Goal: Information Seeking & Learning: Understand process/instructions

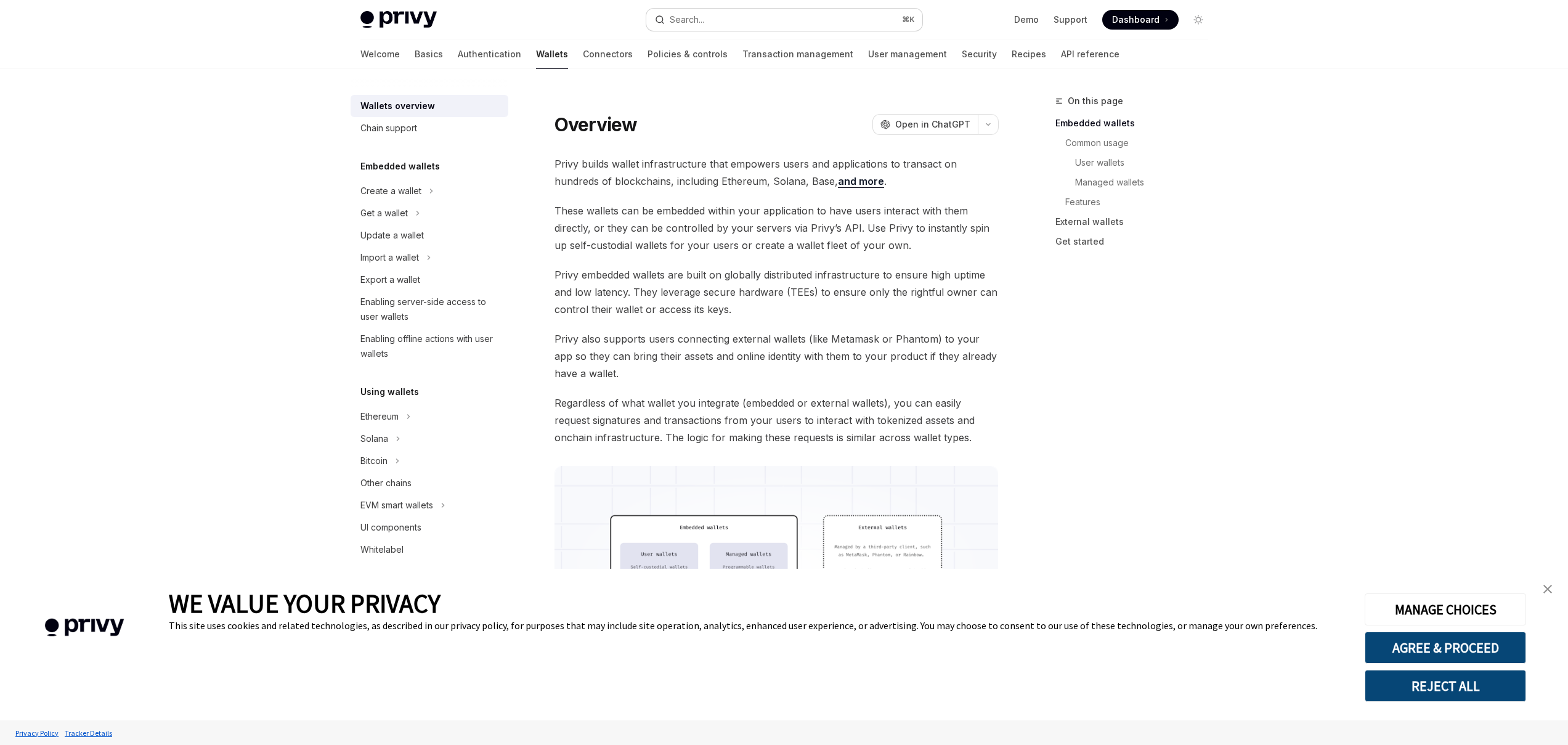
click at [792, 22] on button "Search... ⌘ K" at bounding box center [784, 20] width 276 height 22
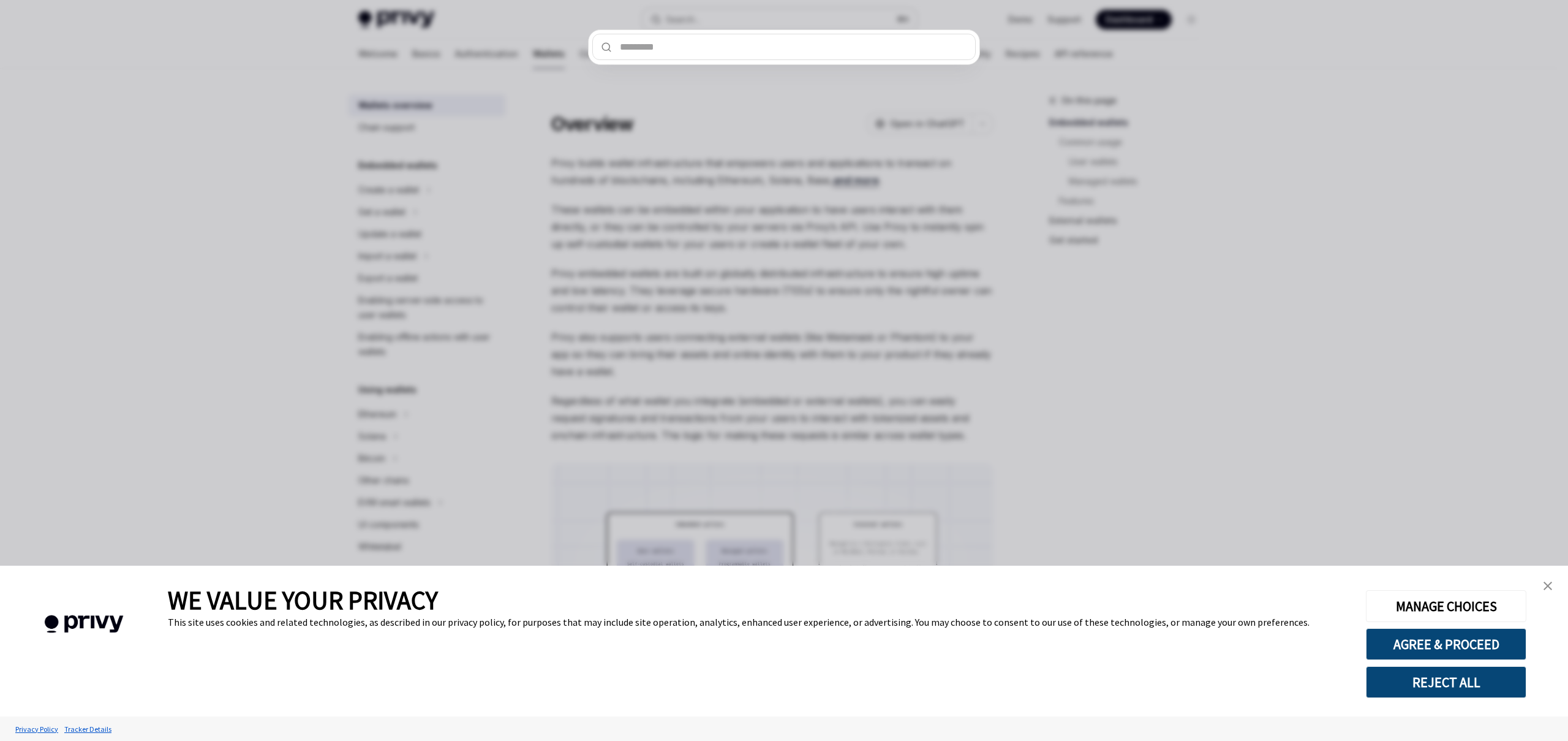
type input "********"
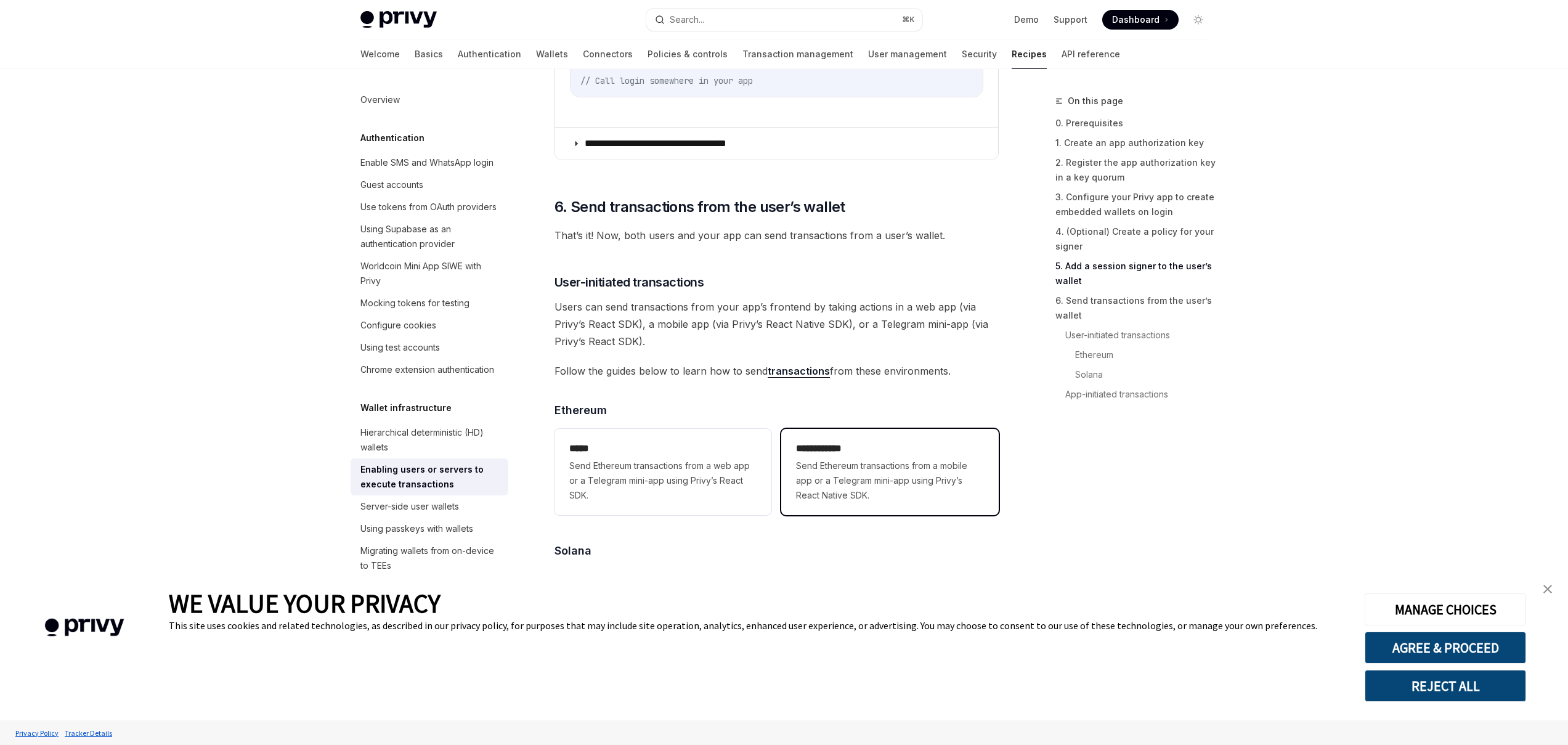
scroll to position [2913, 0]
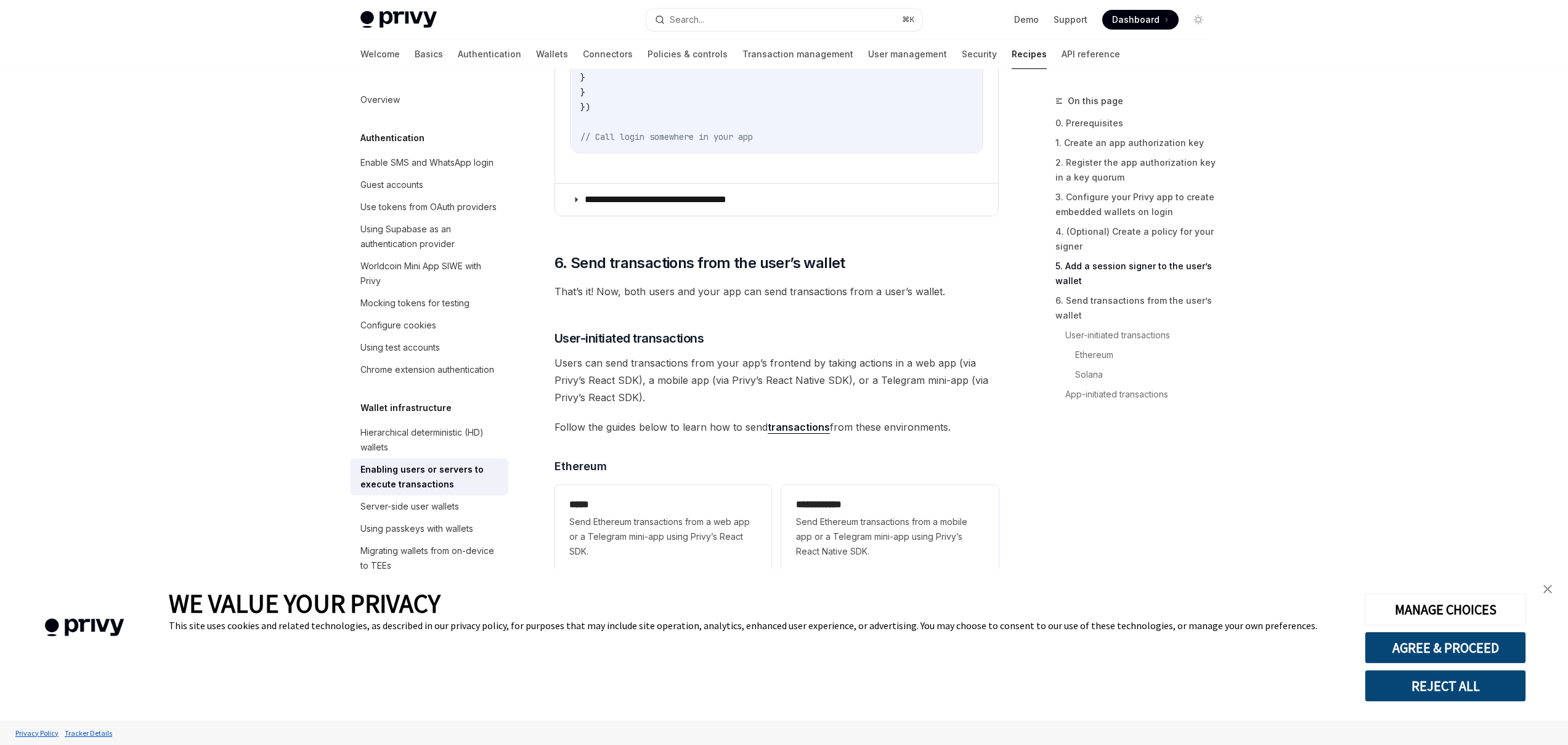
click at [1549, 590] on img "close banner" at bounding box center [1548, 589] width 9 height 9
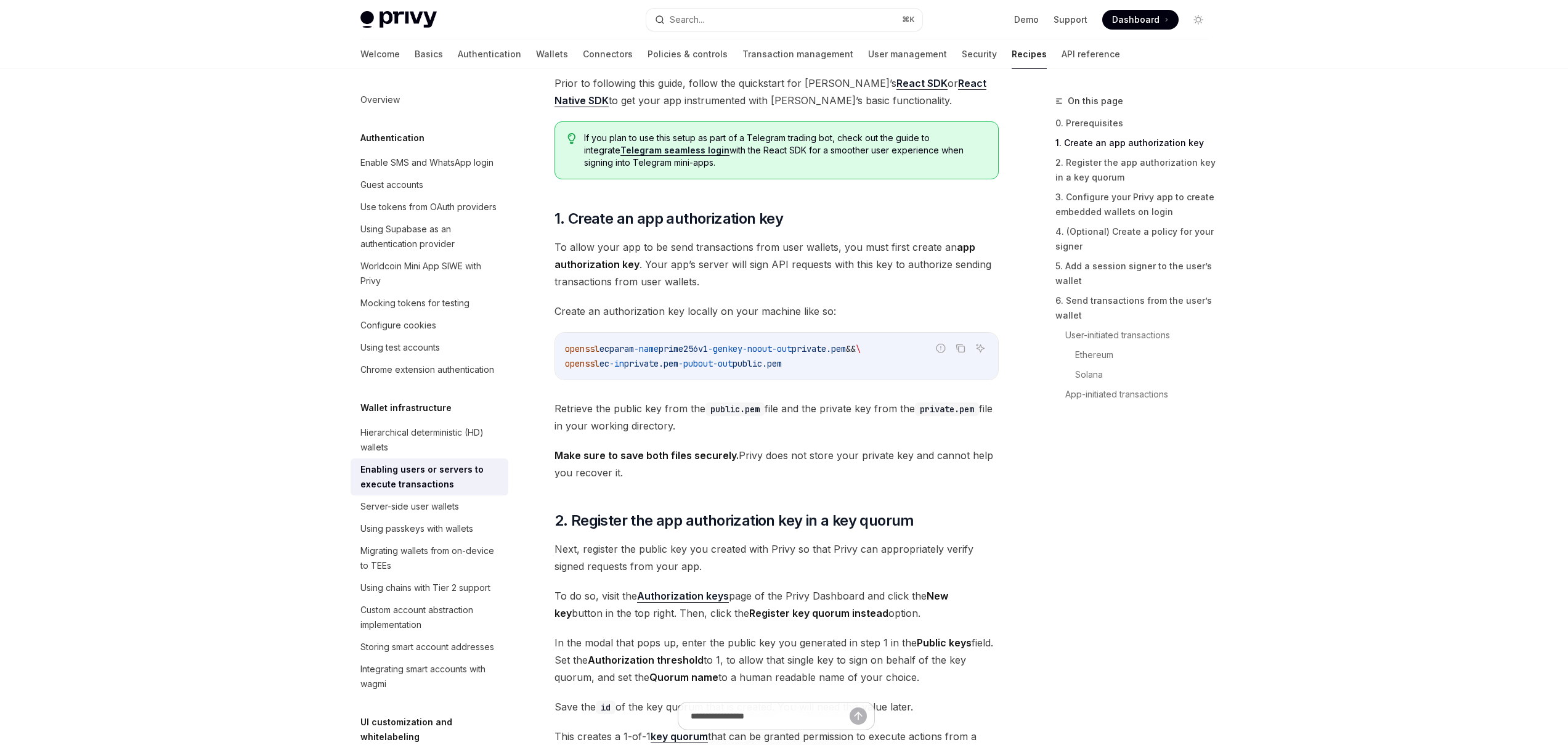
scroll to position [0, 0]
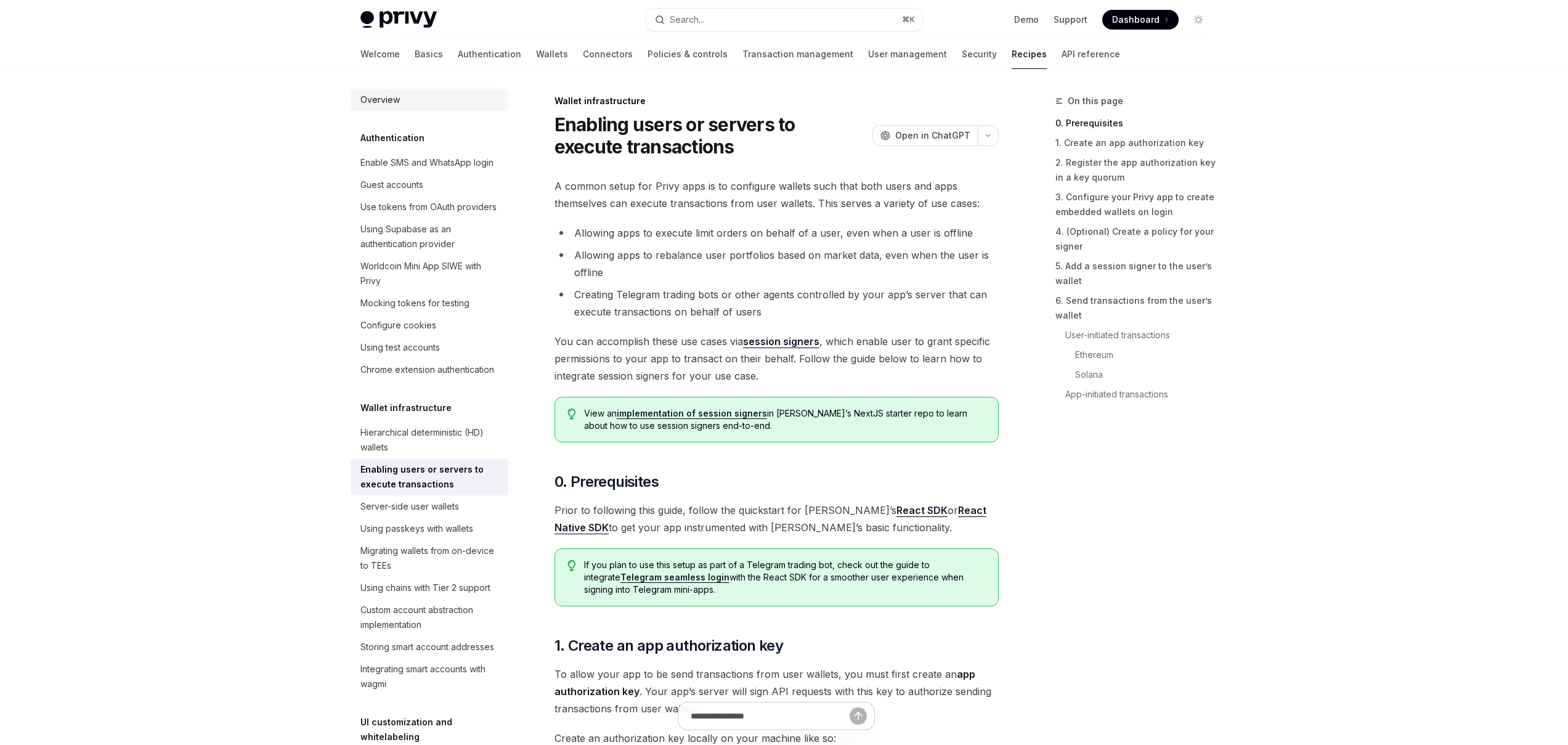
click at [390, 98] on div "Overview" at bounding box center [380, 100] width 39 height 15
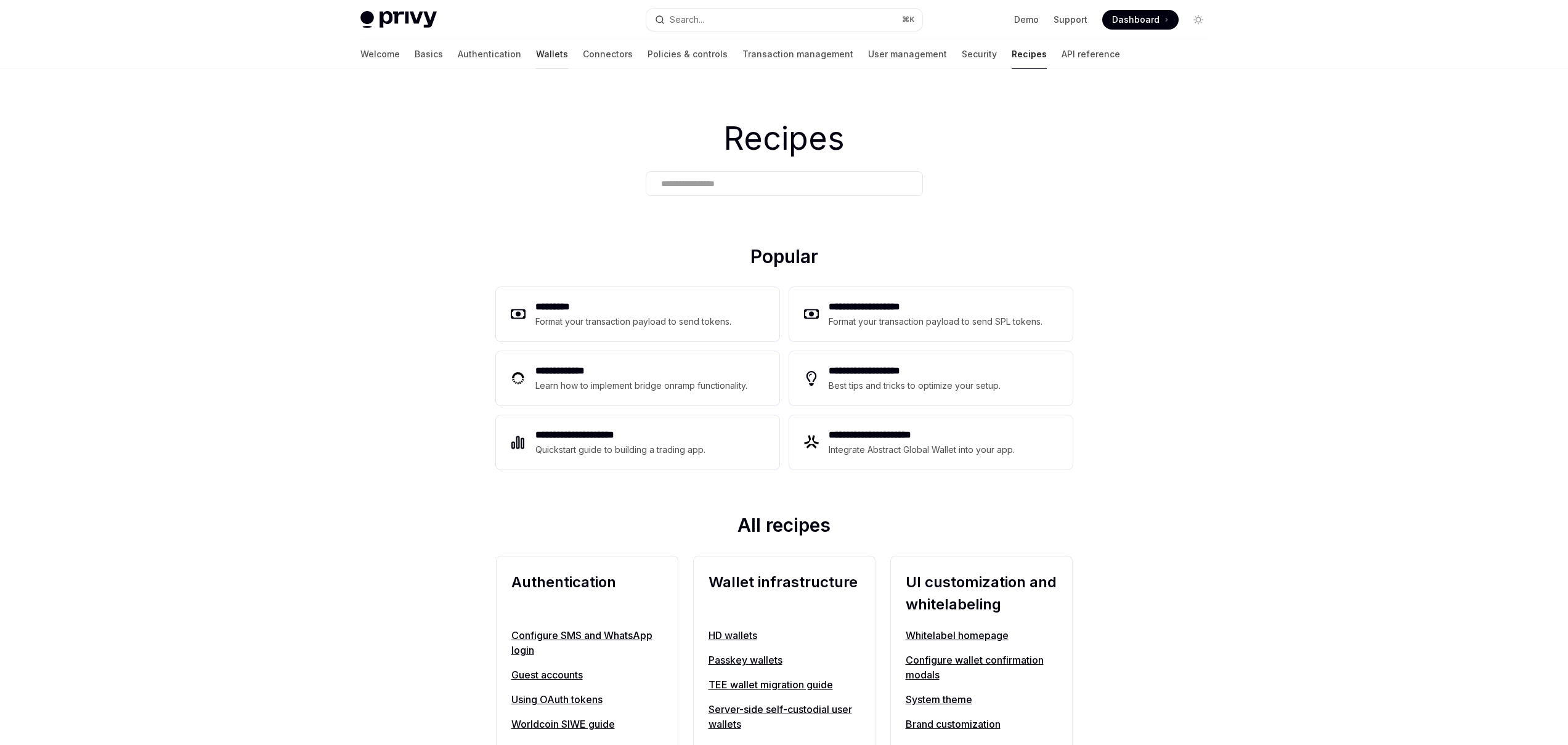
click at [536, 53] on link "Wallets" at bounding box center [552, 54] width 32 height 30
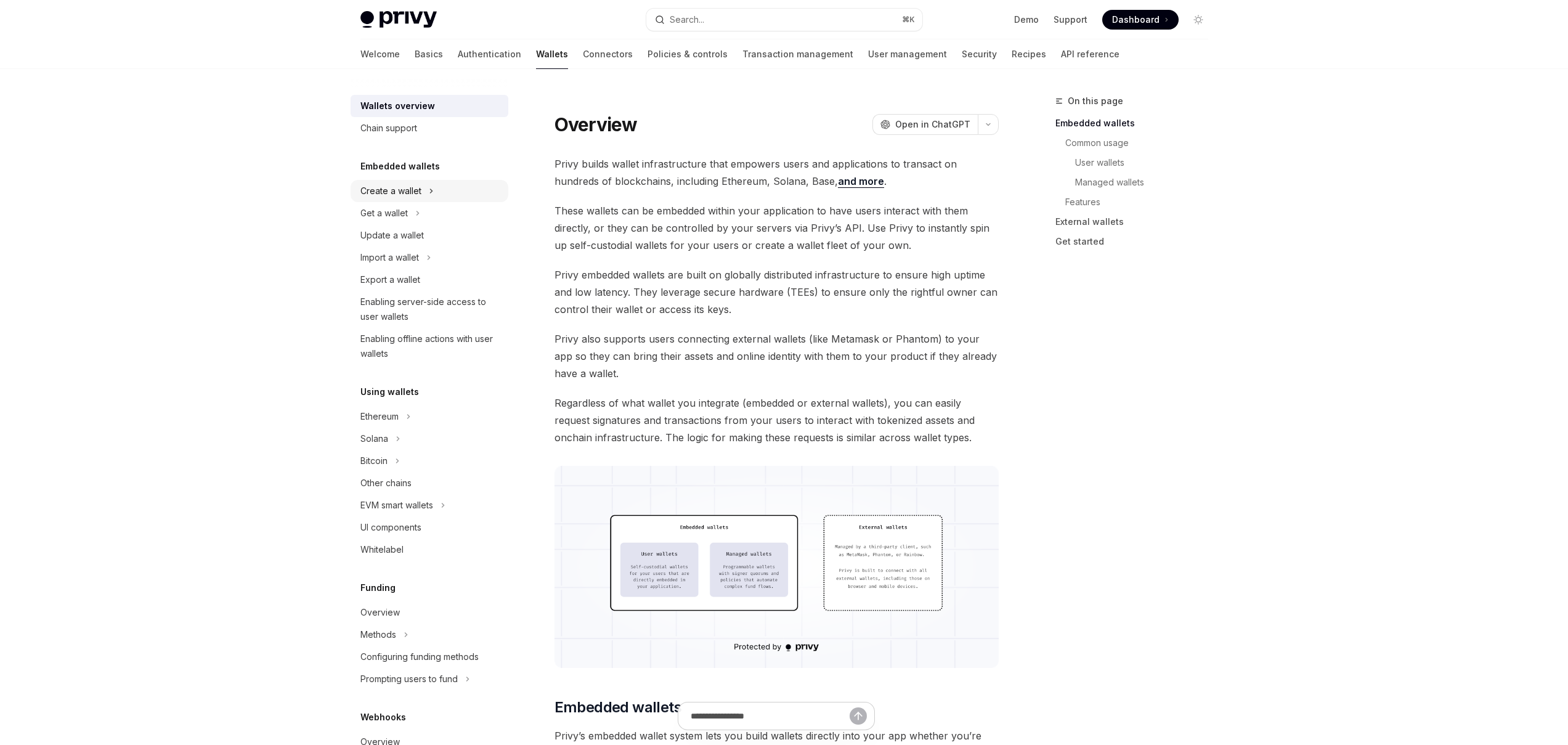
click at [471, 190] on div "Create a wallet" at bounding box center [429, 191] width 158 height 22
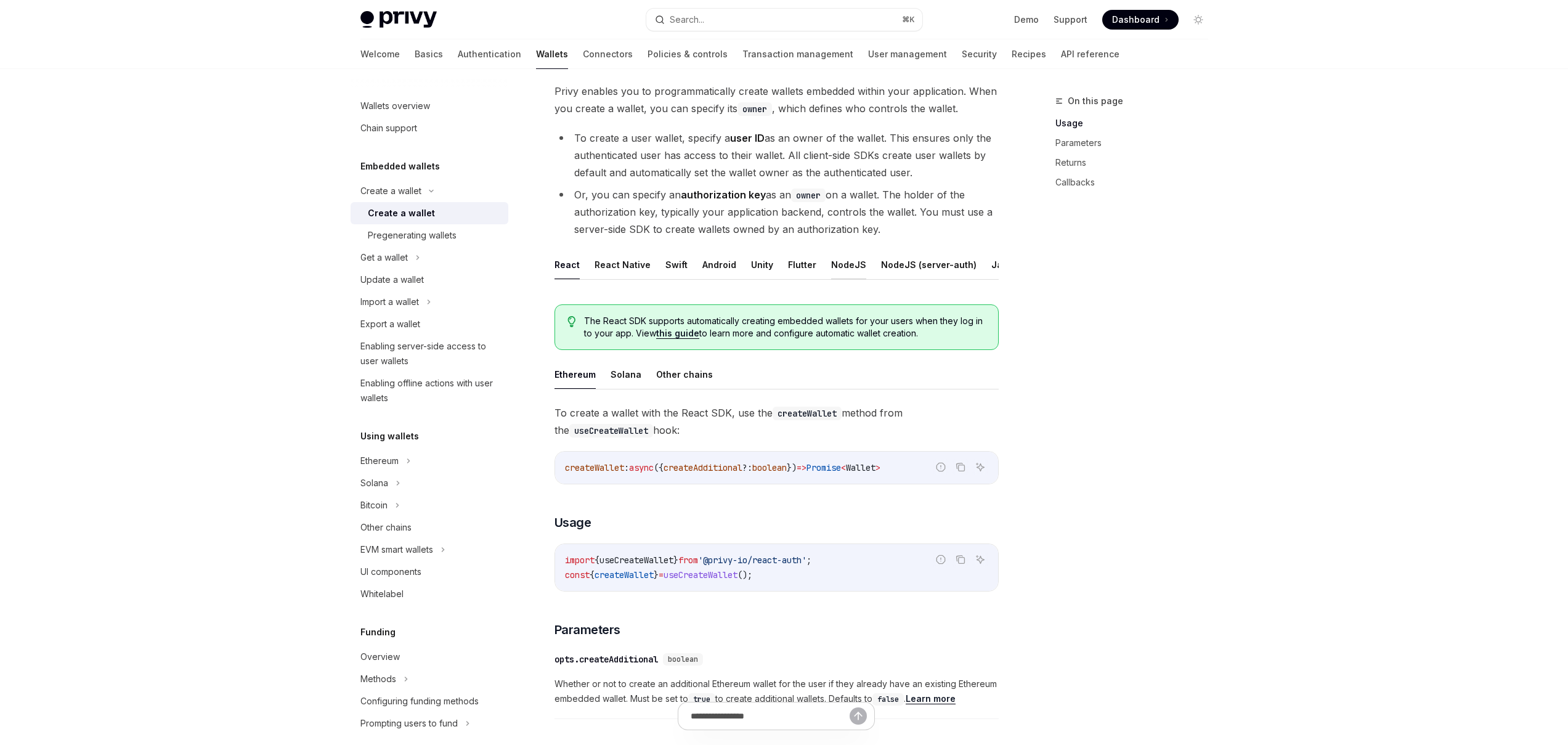
scroll to position [70, 0]
click at [443, 234] on div "Pregenerating wallets" at bounding box center [412, 236] width 89 height 15
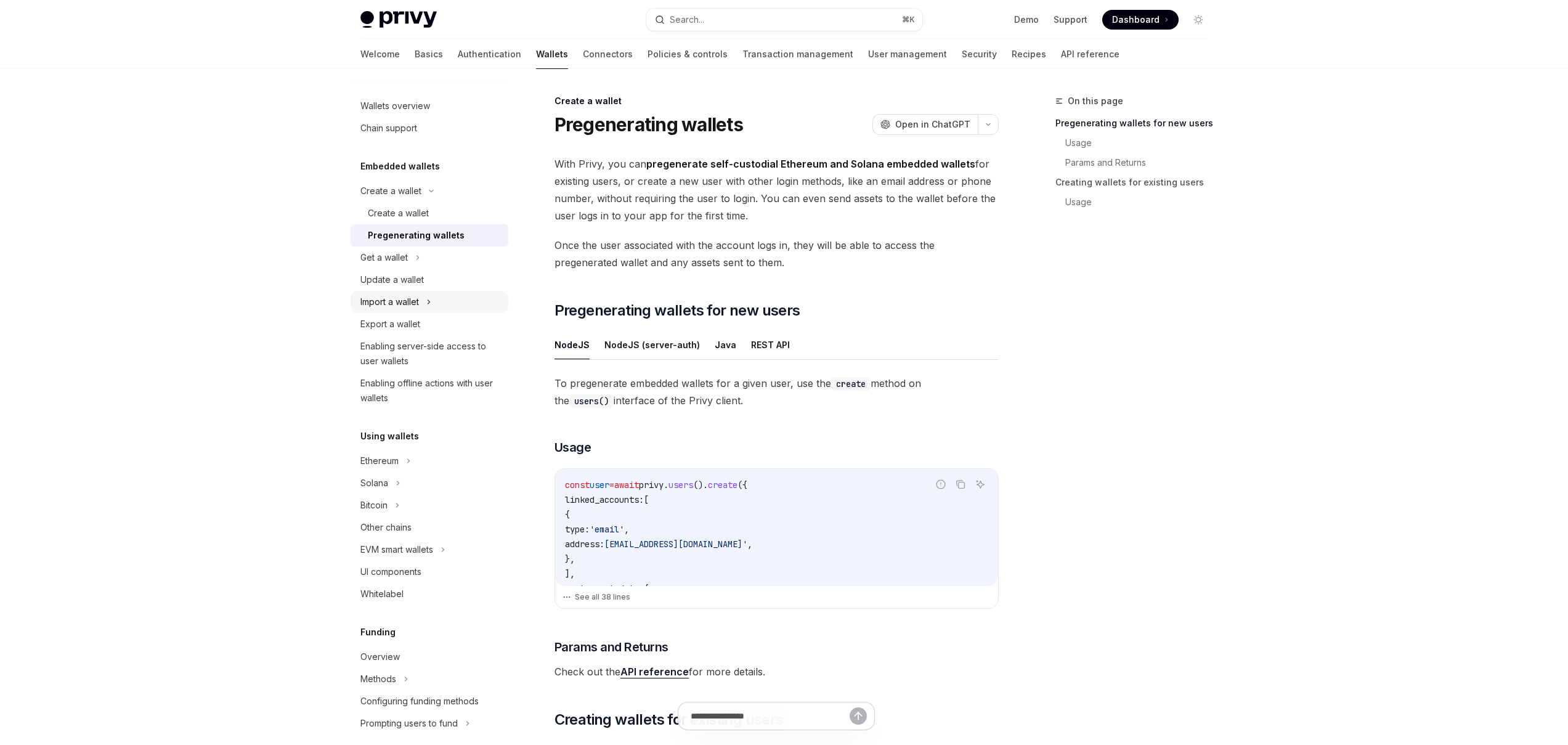
click at [419, 305] on div "Import a wallet" at bounding box center [390, 302] width 59 height 15
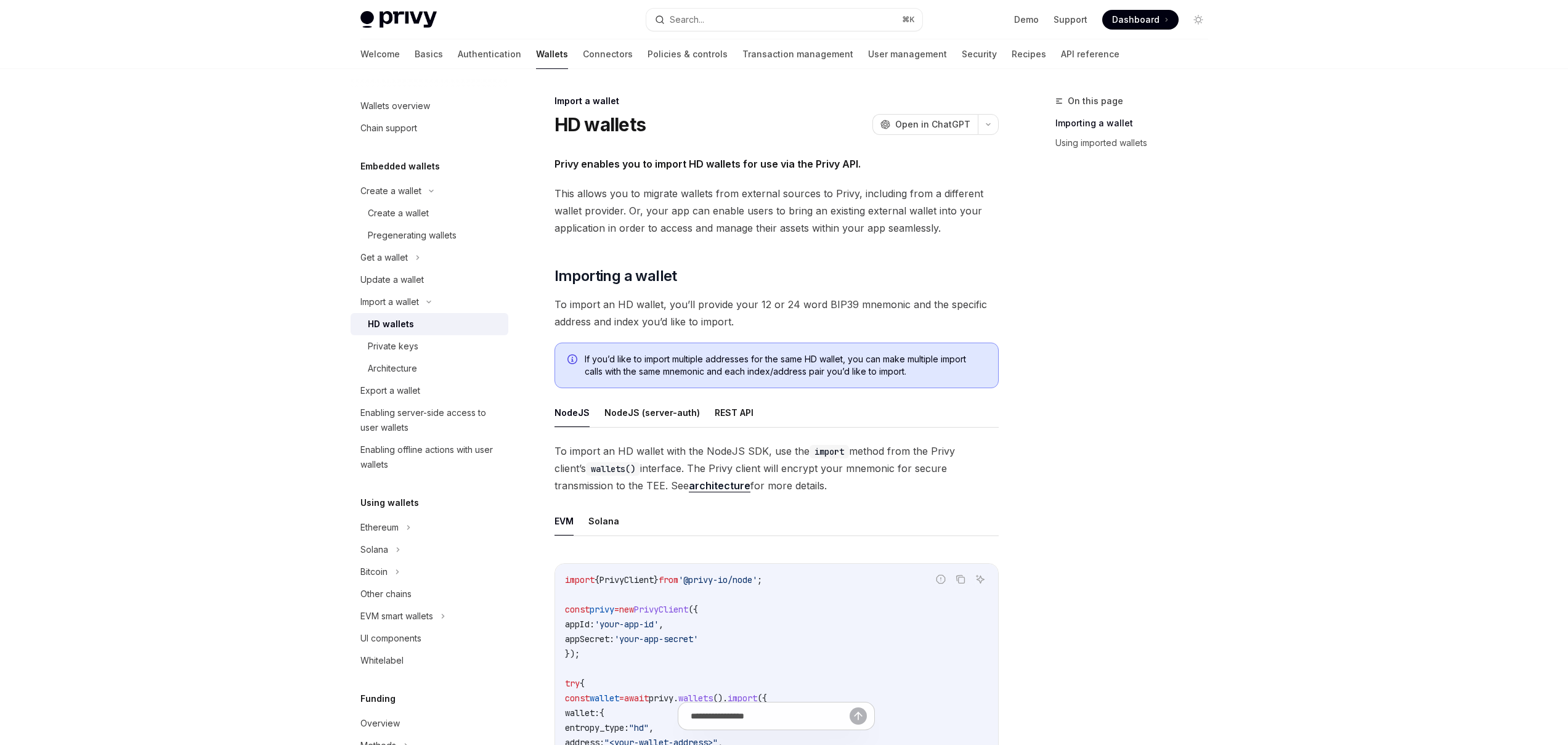
scroll to position [127, 0]
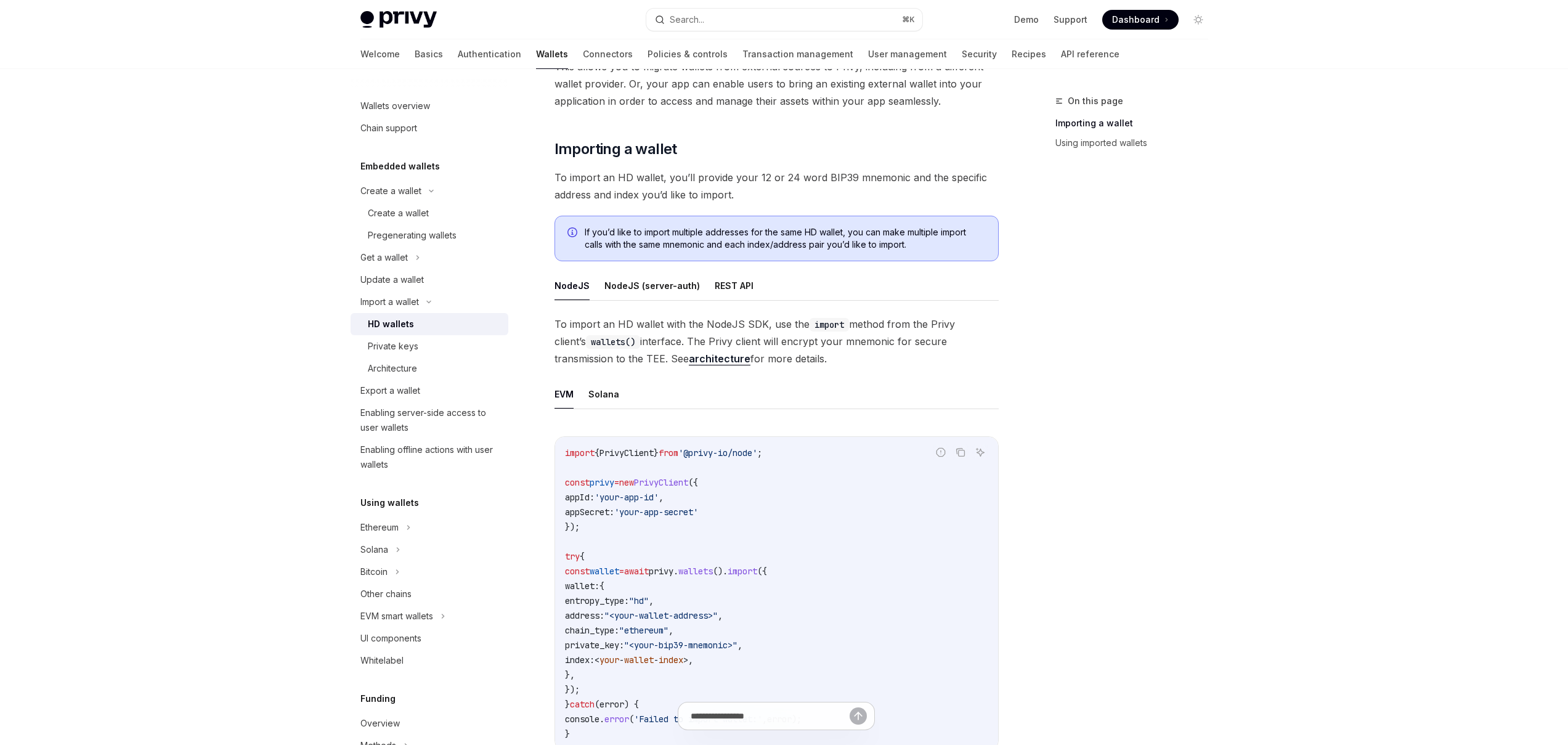
click at [684, 483] on span "PrivyClient" at bounding box center [661, 482] width 54 height 11
copy span "PrivyClient"
click at [795, 491] on code "import { PrivyClient } from '@privy-io/node' ; const privy = new PrivyClient ({…" at bounding box center [777, 593] width 423 height 296
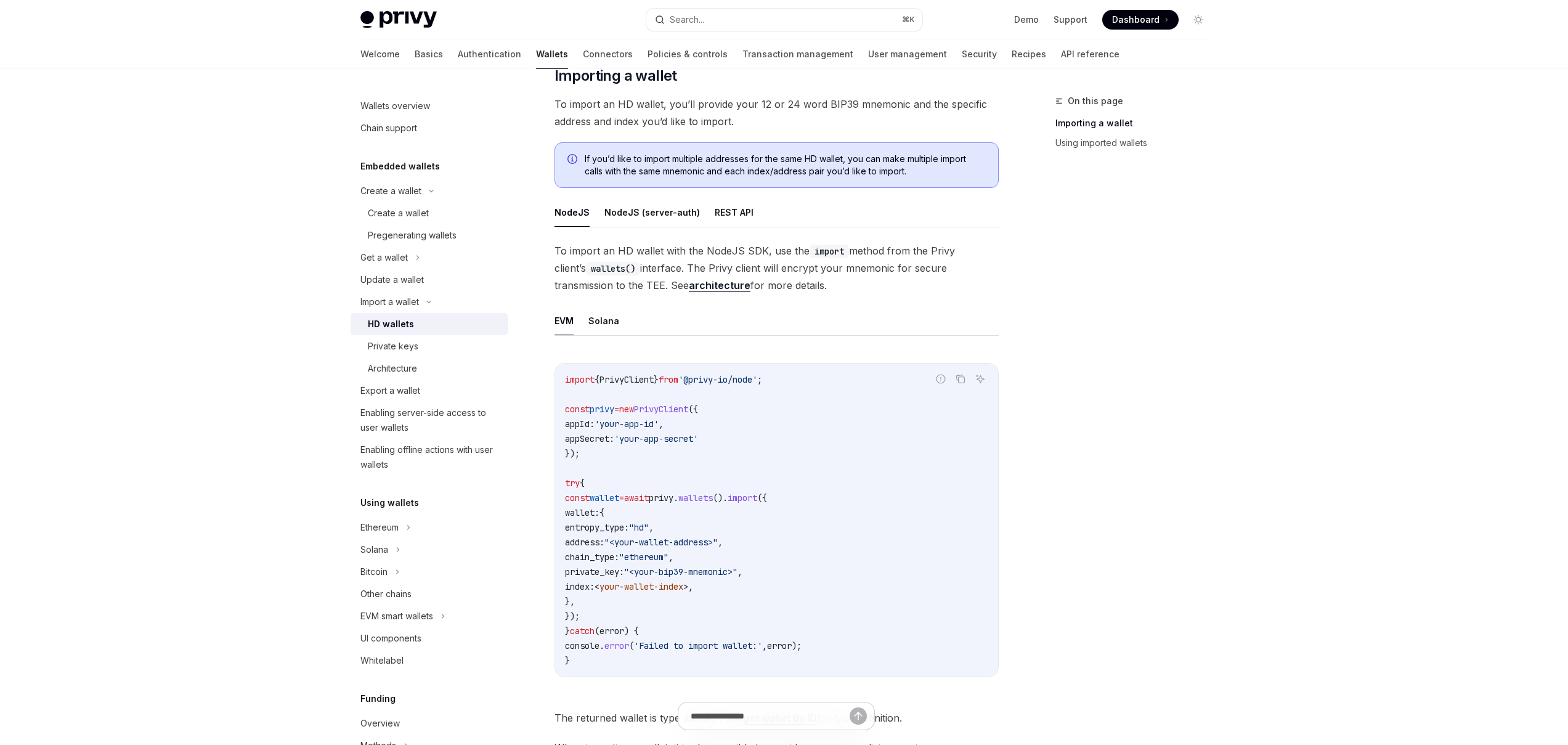
type textarea "*"
